Goal: Complete application form

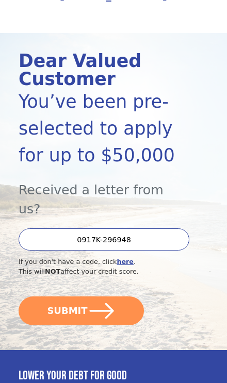
scroll to position [78, 0]
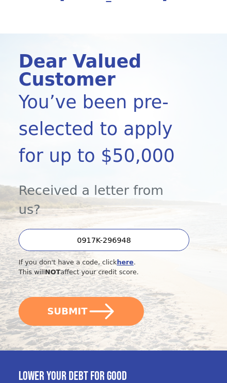
click at [90, 297] on icon "submit" at bounding box center [102, 311] width 28 height 28
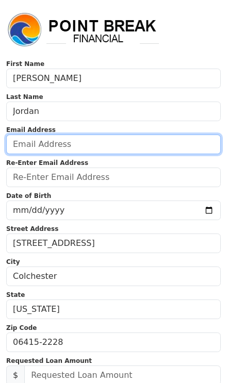
click at [175, 142] on input "email" at bounding box center [113, 144] width 214 height 20
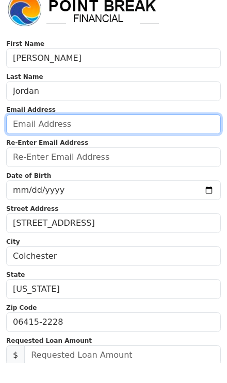
type input "[EMAIL_ADDRESS][DOMAIN_NAME]"
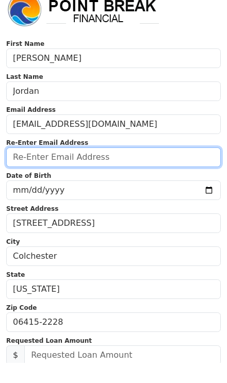
type input "r"
type input "[EMAIL_ADDRESS][DOMAIN_NAME]"
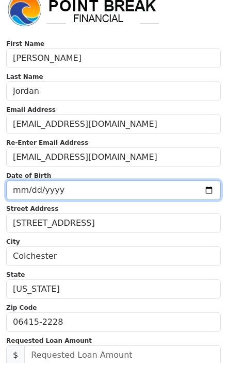
scroll to position [20, 0]
click at [155, 192] on input "[DATE]" at bounding box center [113, 190] width 214 height 20
click at [165, 193] on input "[DATE]" at bounding box center [113, 190] width 214 height 20
type input "[DATE]"
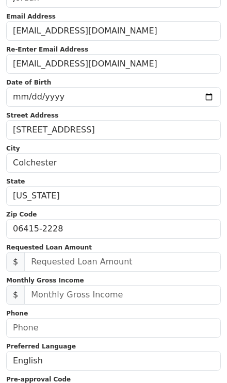
scroll to position [114, 0]
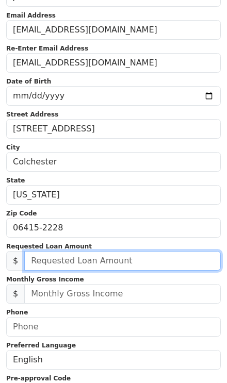
click at [121, 268] on input "text" at bounding box center [122, 261] width 196 height 20
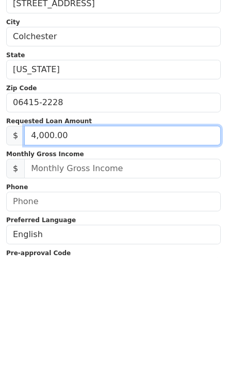
type input "40,000.00"
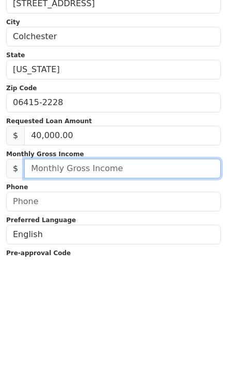
click at [169, 284] on input "text" at bounding box center [122, 294] width 196 height 20
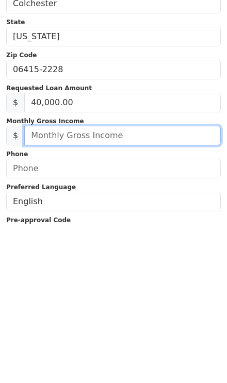
scroll to position [263, 0]
